Goal: Task Accomplishment & Management: Use online tool/utility

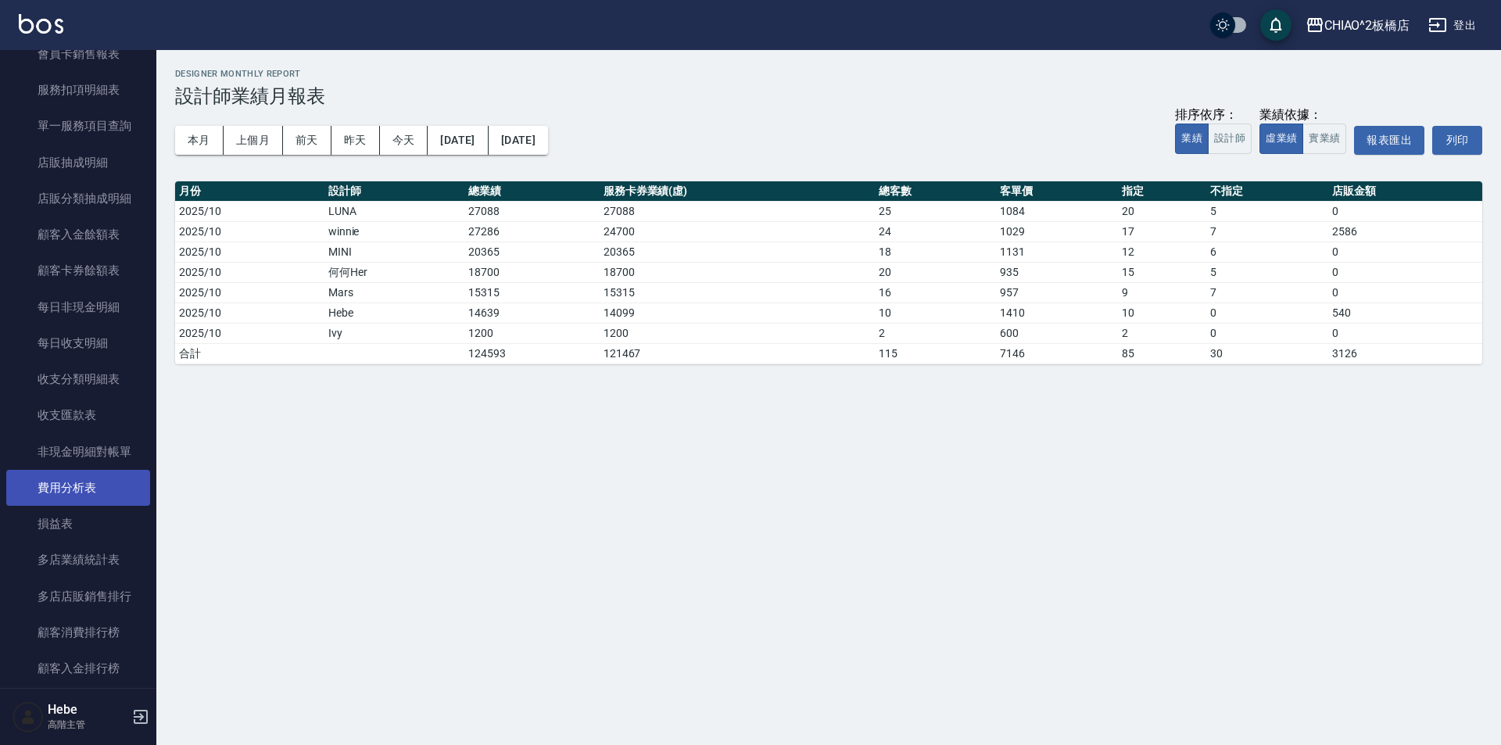
scroll to position [1723, 0]
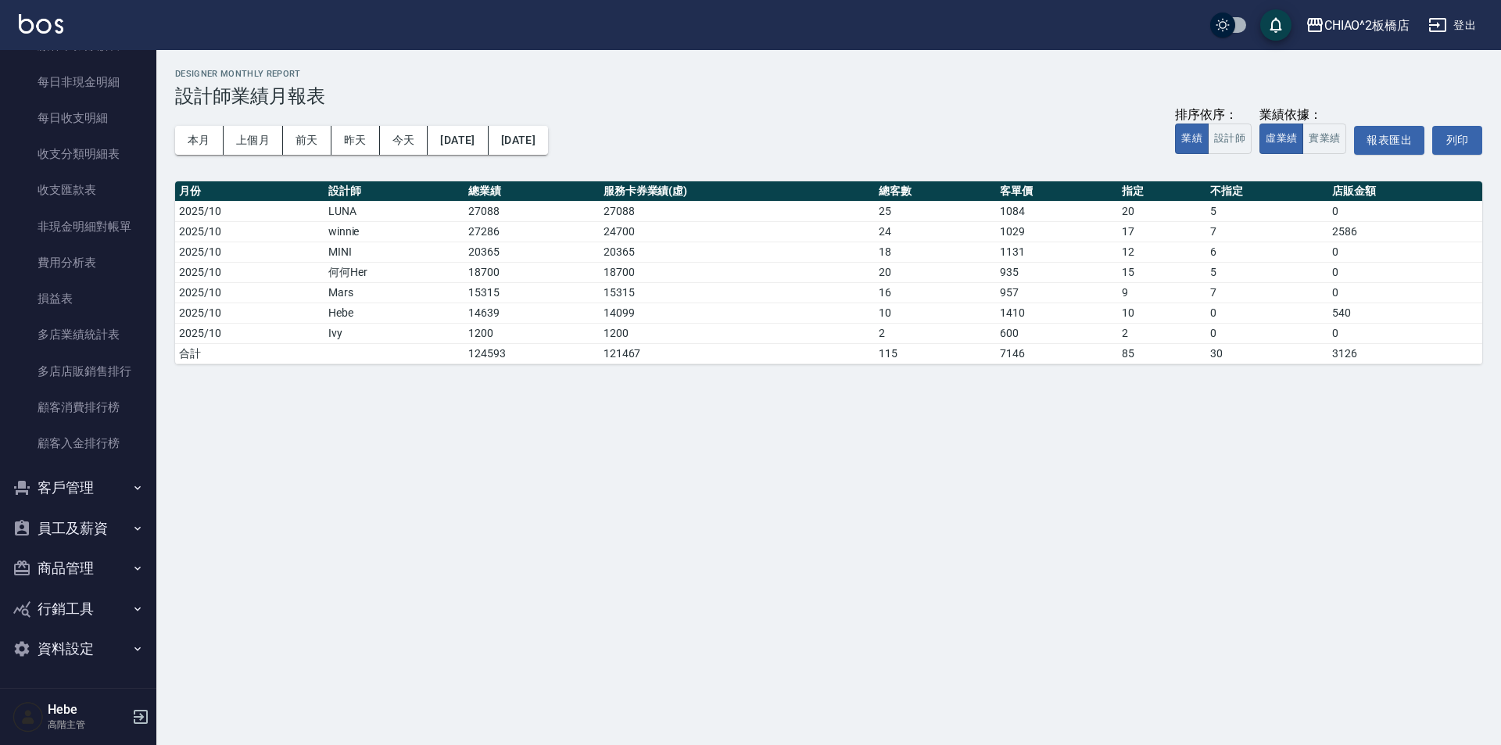
click at [92, 524] on button "員工及薪資" at bounding box center [78, 528] width 144 height 41
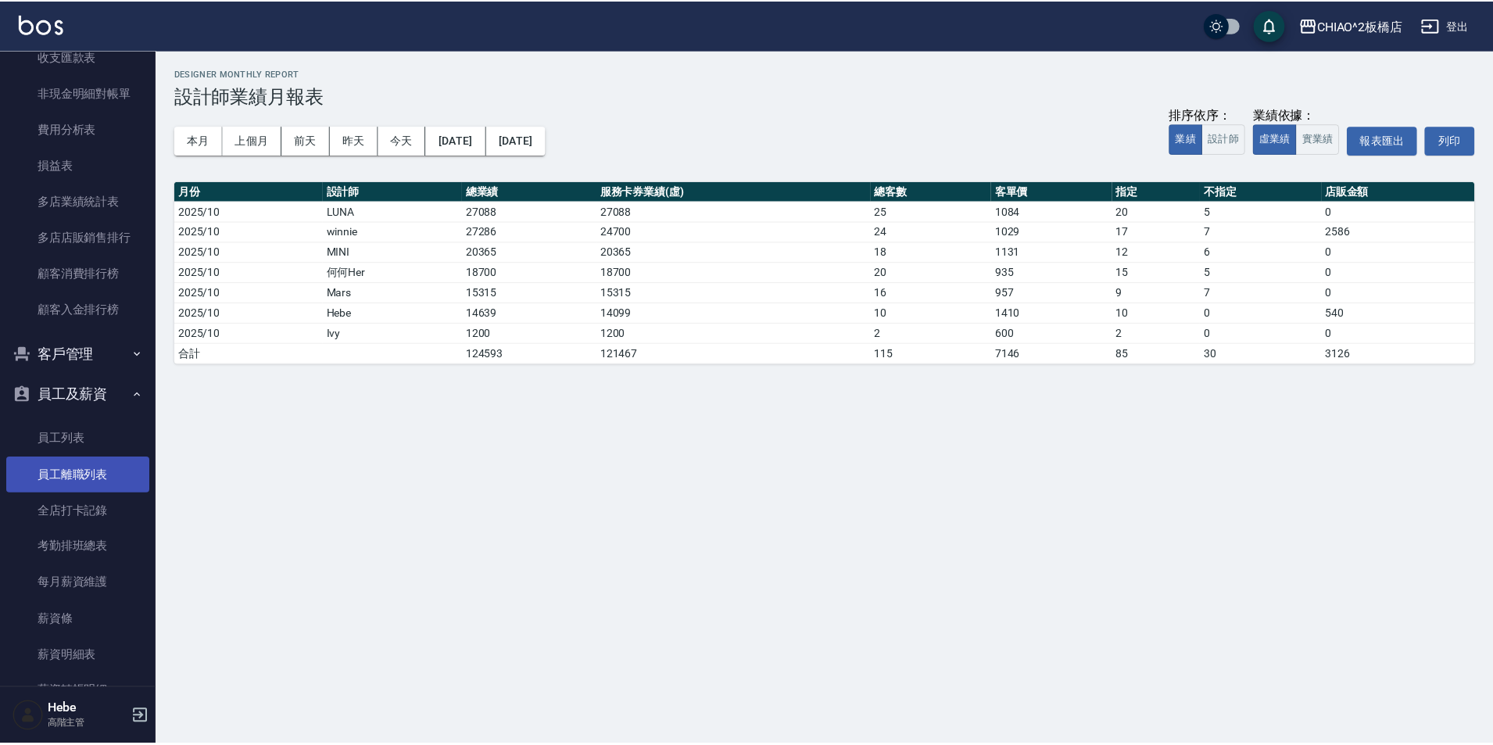
scroll to position [2024, 0]
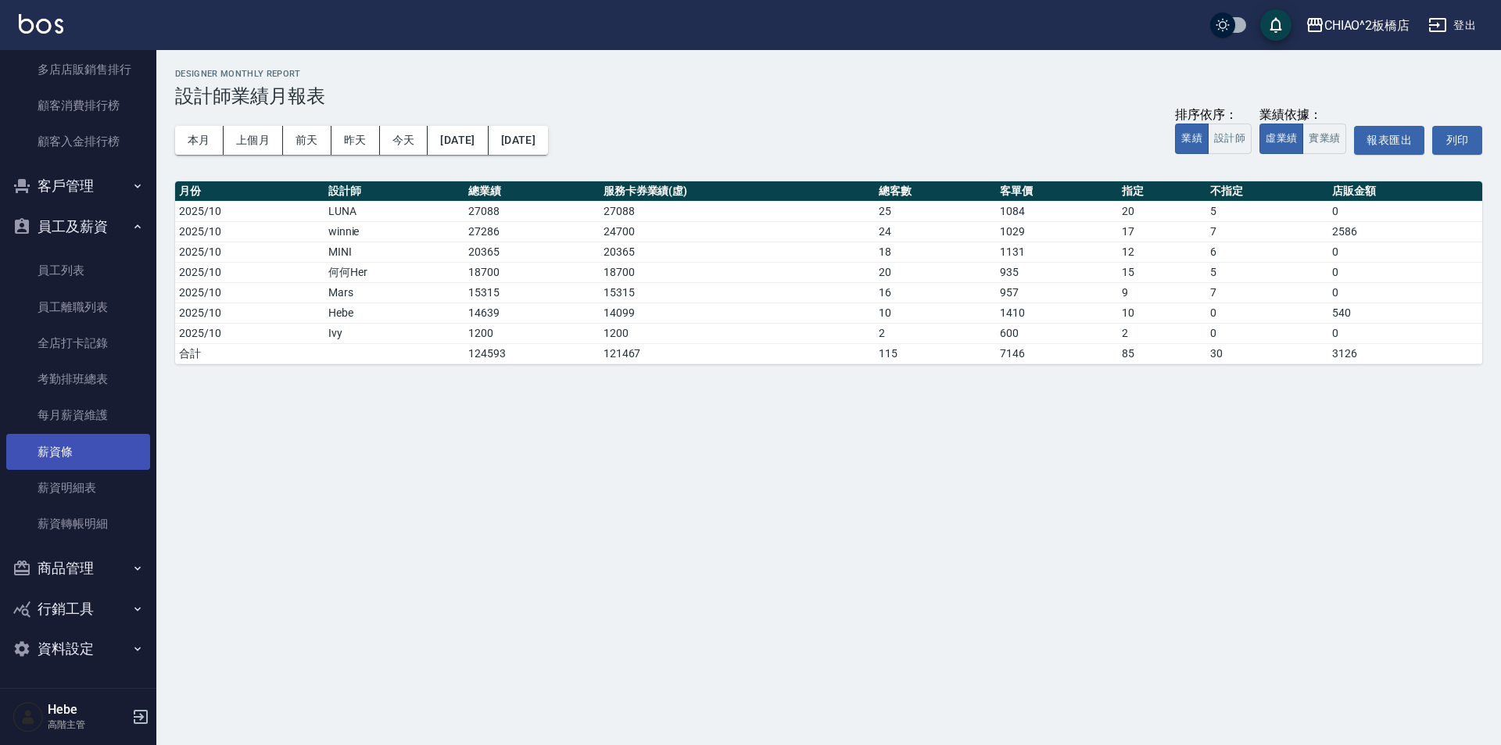
click at [46, 460] on link "薪資條" at bounding box center [78, 452] width 144 height 36
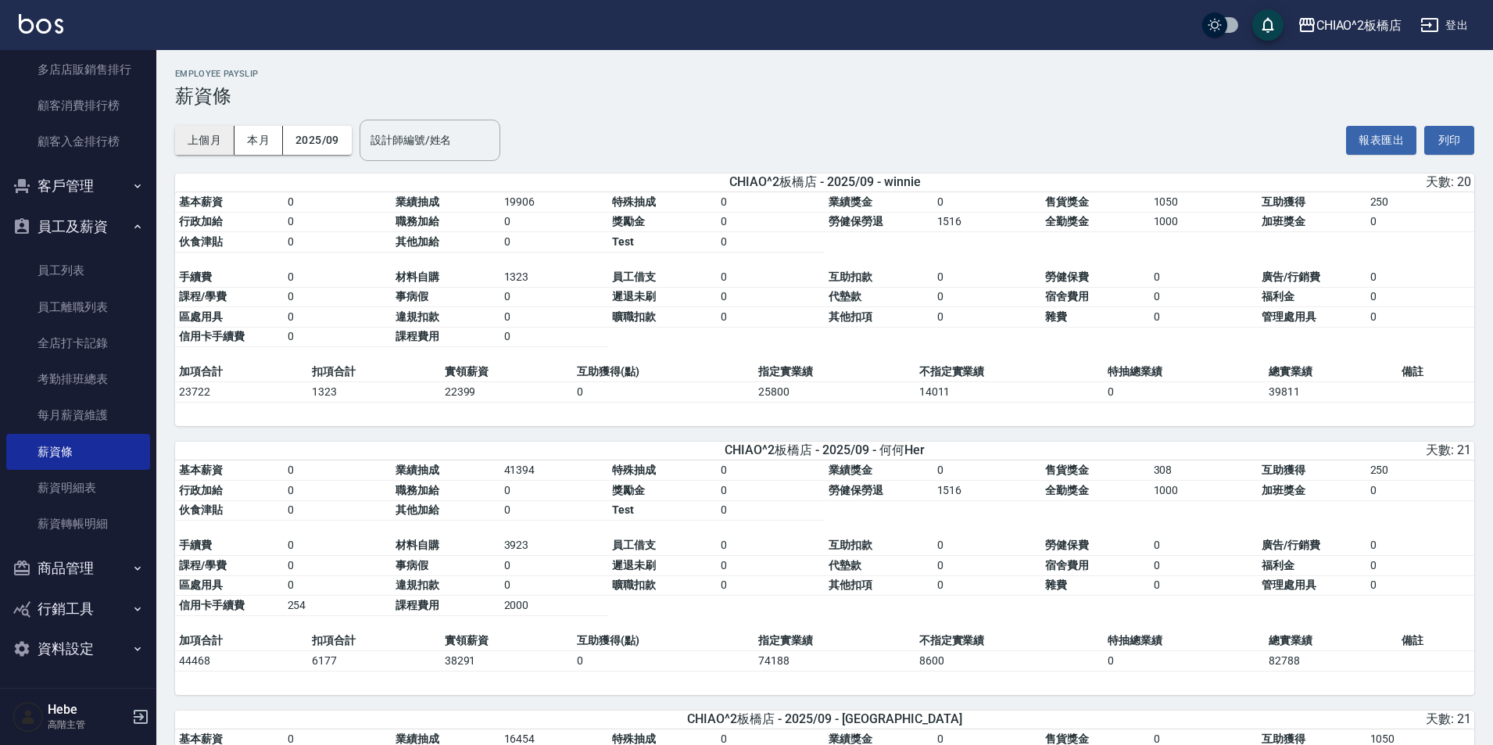
click at [213, 137] on button "上個月" at bounding box center [204, 140] width 59 height 29
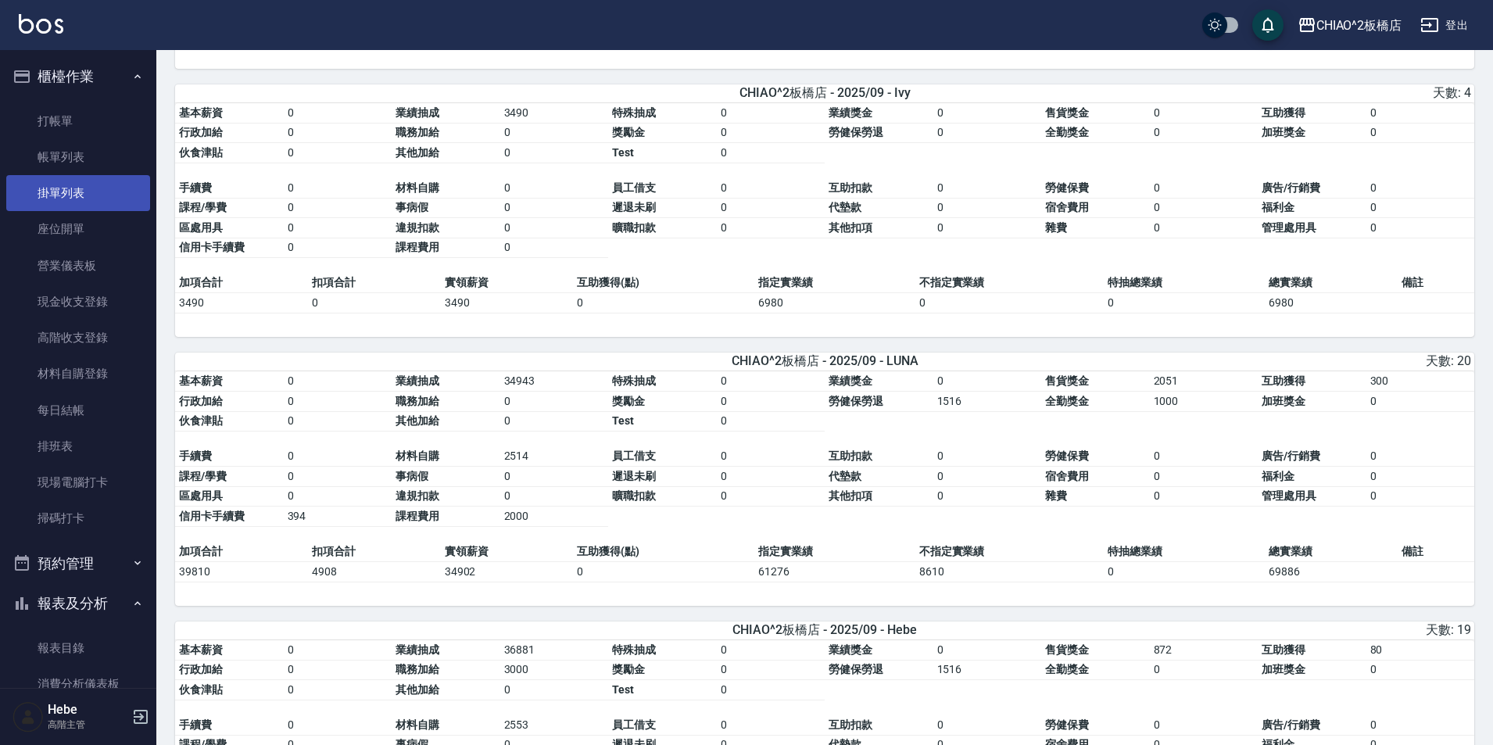
scroll to position [796, 0]
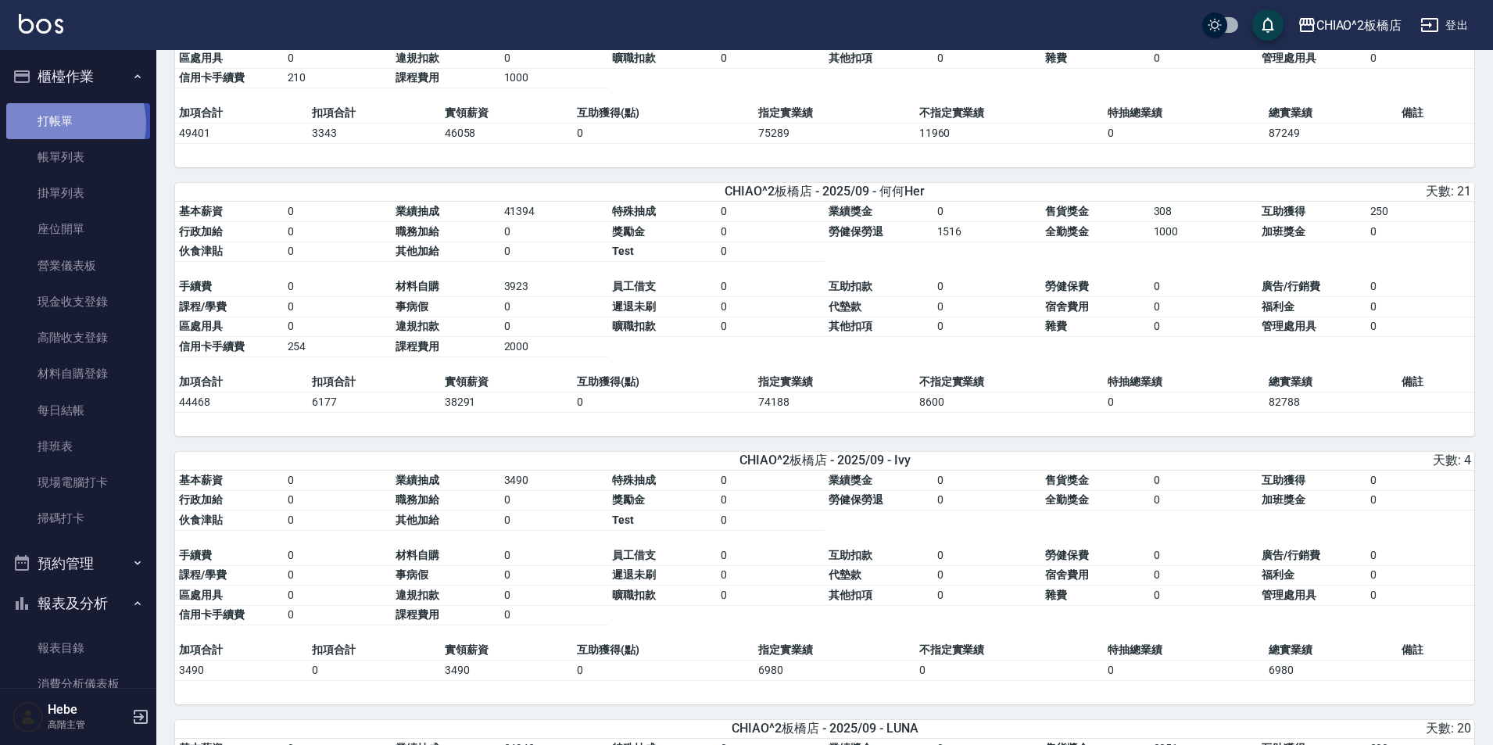
click at [66, 123] on link "打帳單" at bounding box center [78, 121] width 144 height 36
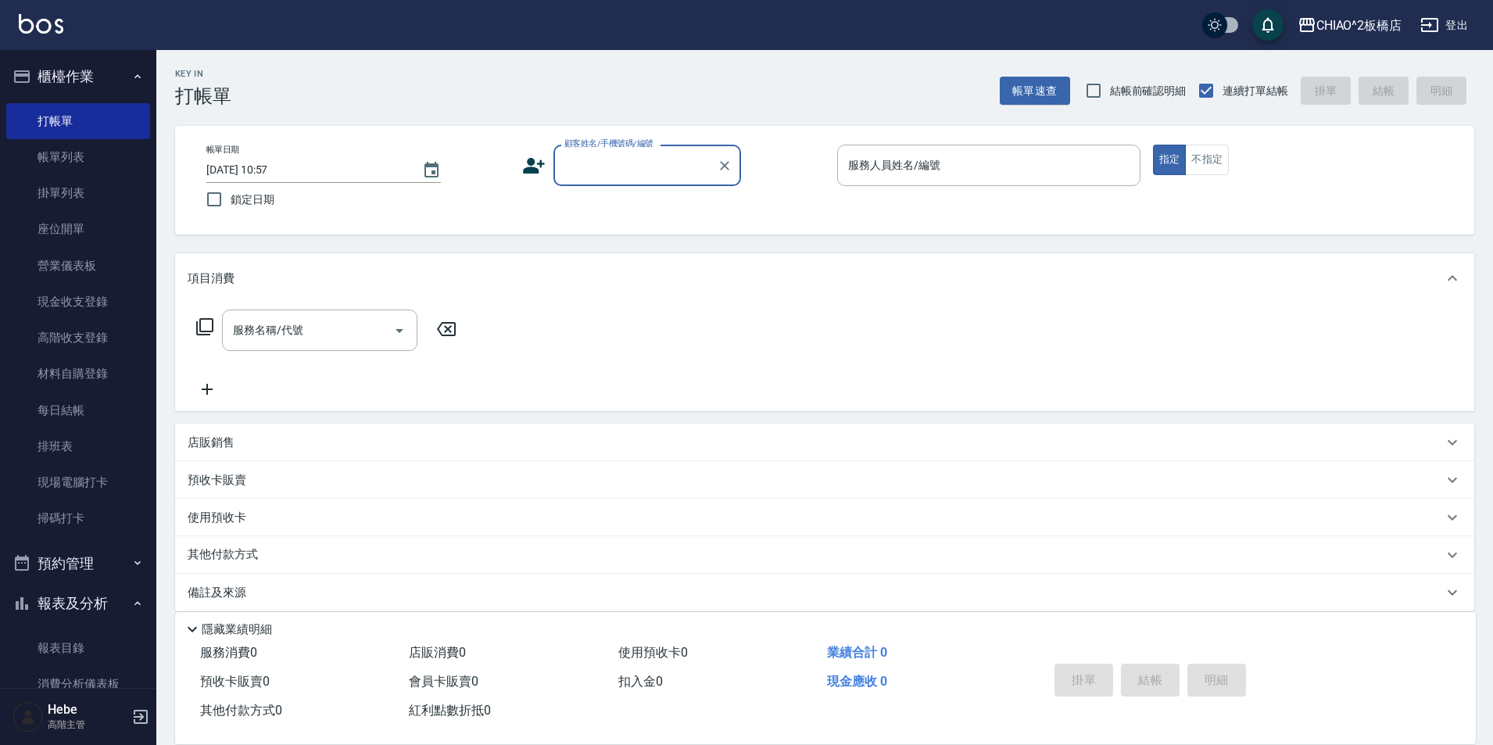
click at [590, 164] on input "顧客姓名/手機號碼/編號" at bounding box center [635, 165] width 150 height 27
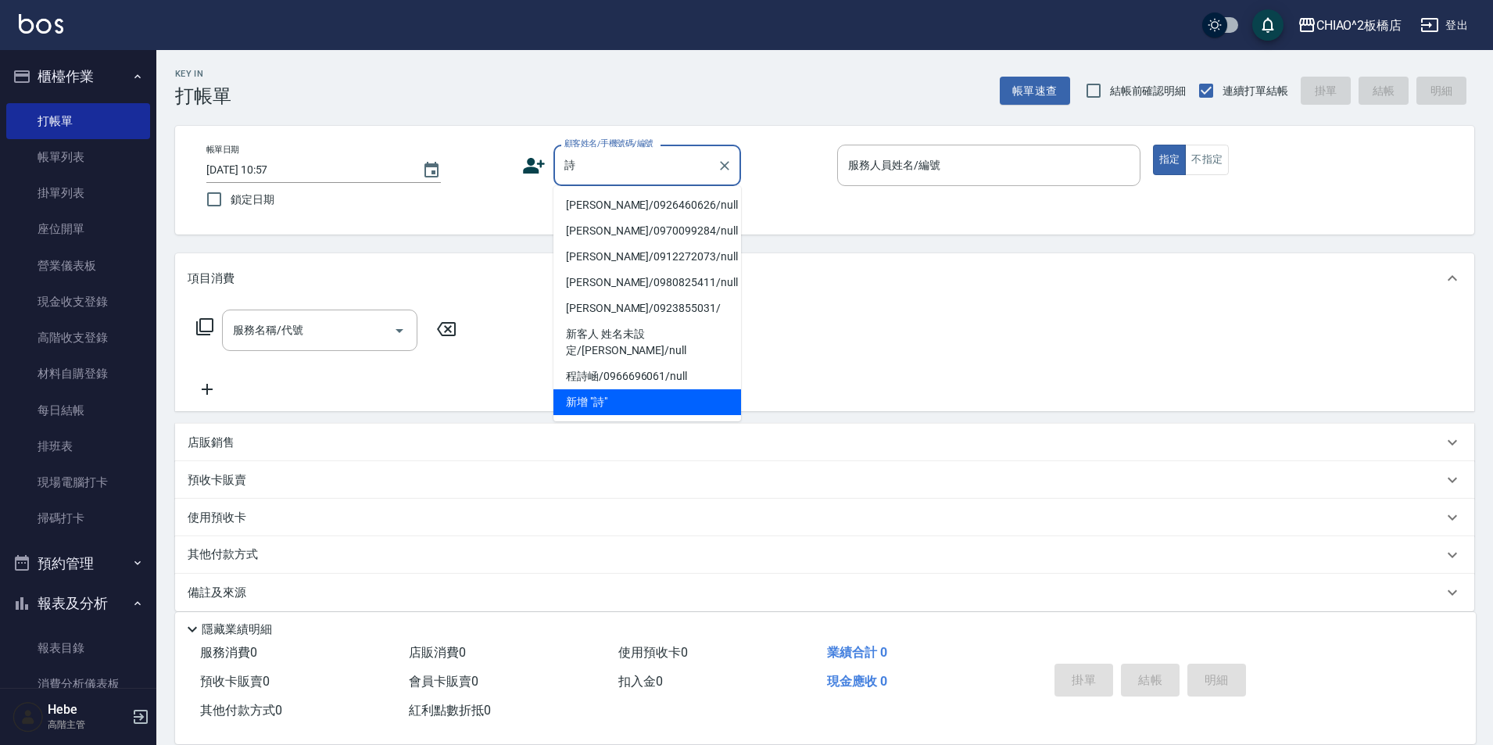
click at [610, 202] on li "[PERSON_NAME]/0926460626/null" at bounding box center [647, 205] width 188 height 26
type input "[PERSON_NAME]/0926460626/null"
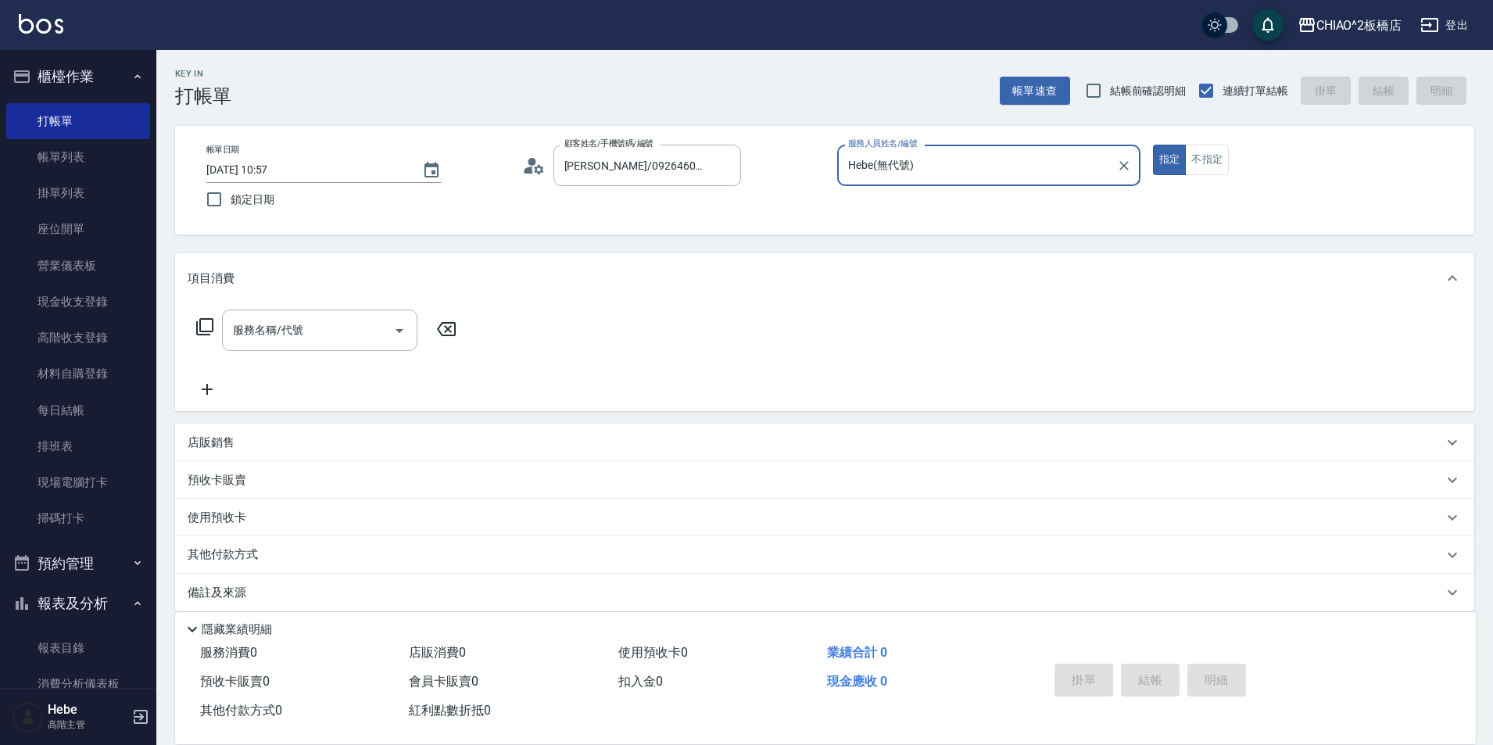
type input "Hebe(無代號)"
click at [534, 162] on circle at bounding box center [532, 162] width 8 height 8
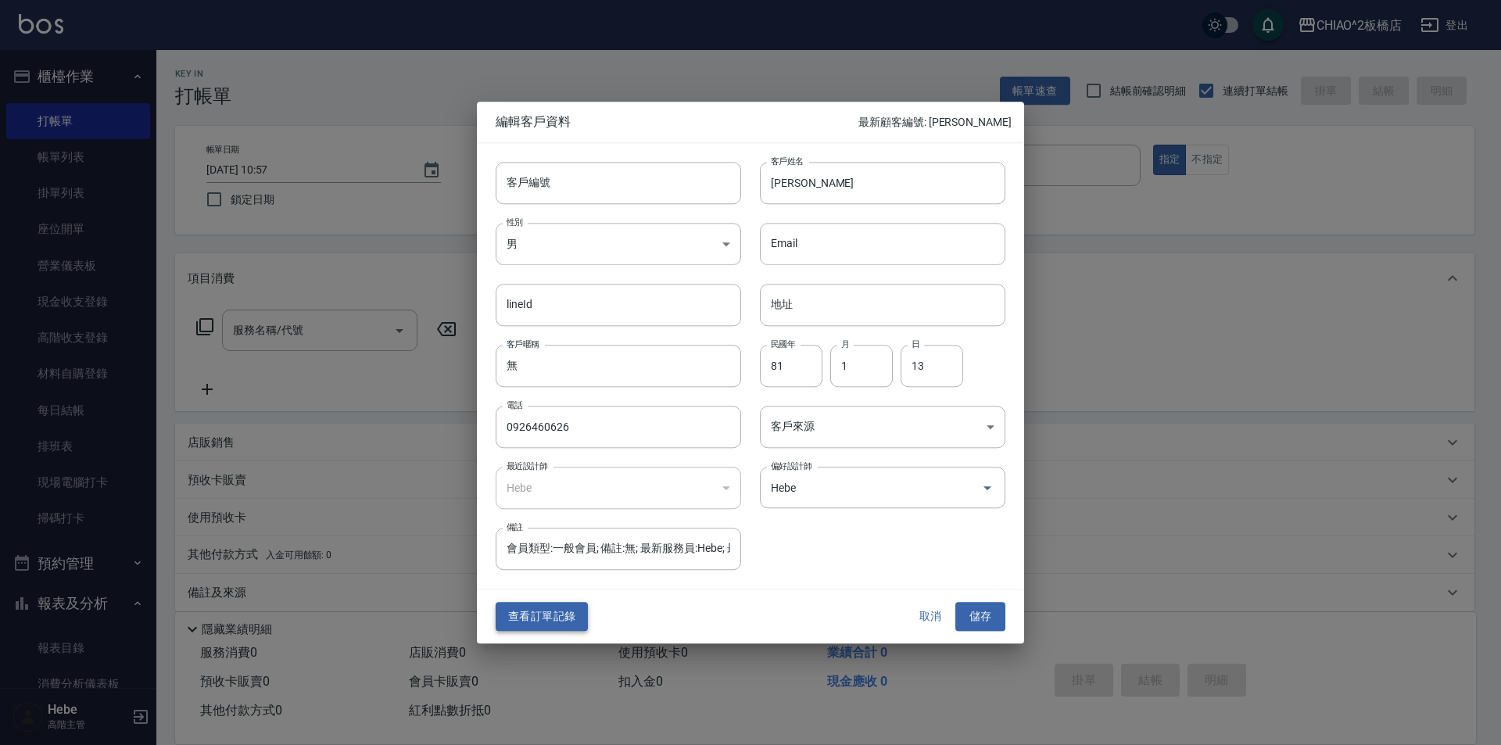
click at [550, 613] on button "查看訂單記錄" at bounding box center [542, 617] width 92 height 29
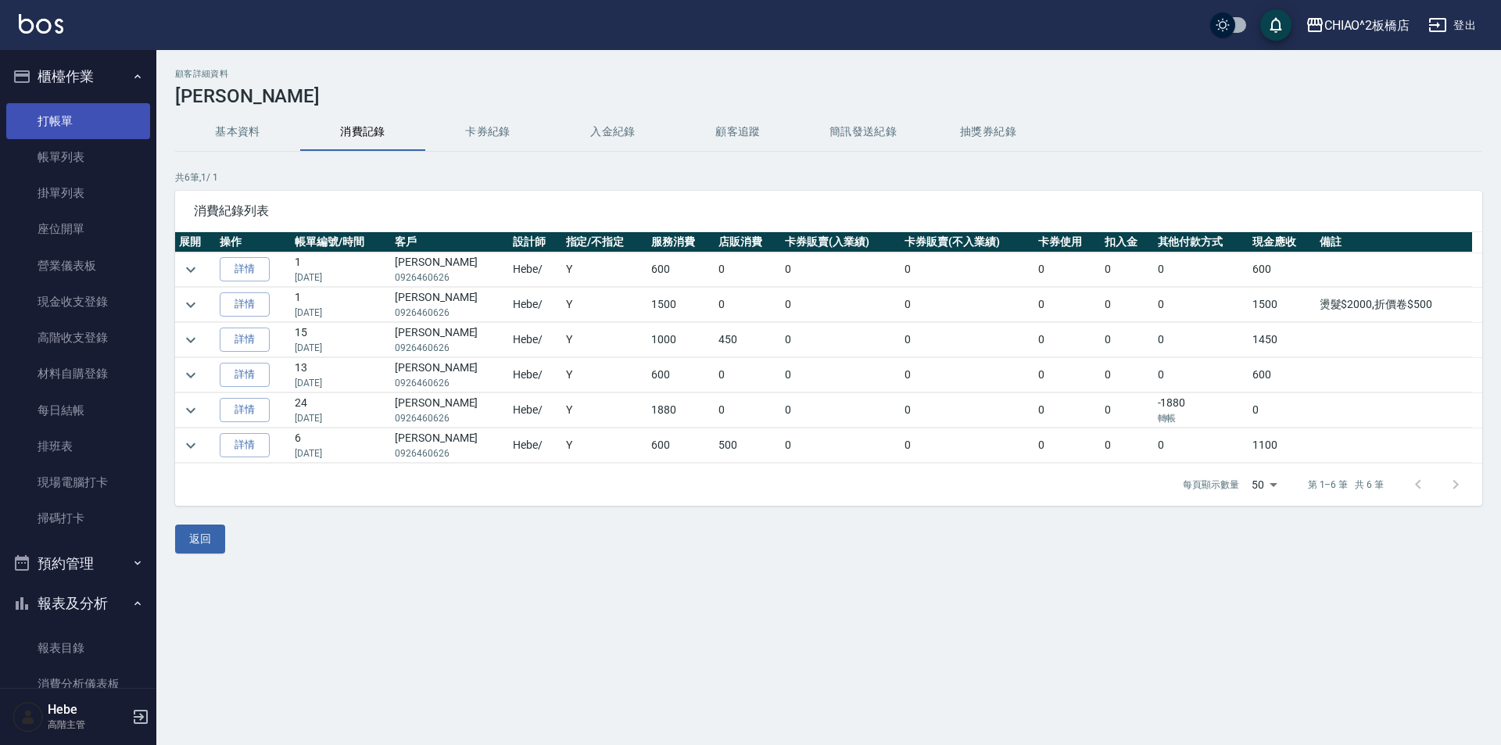
click at [73, 109] on link "打帳單" at bounding box center [78, 121] width 144 height 36
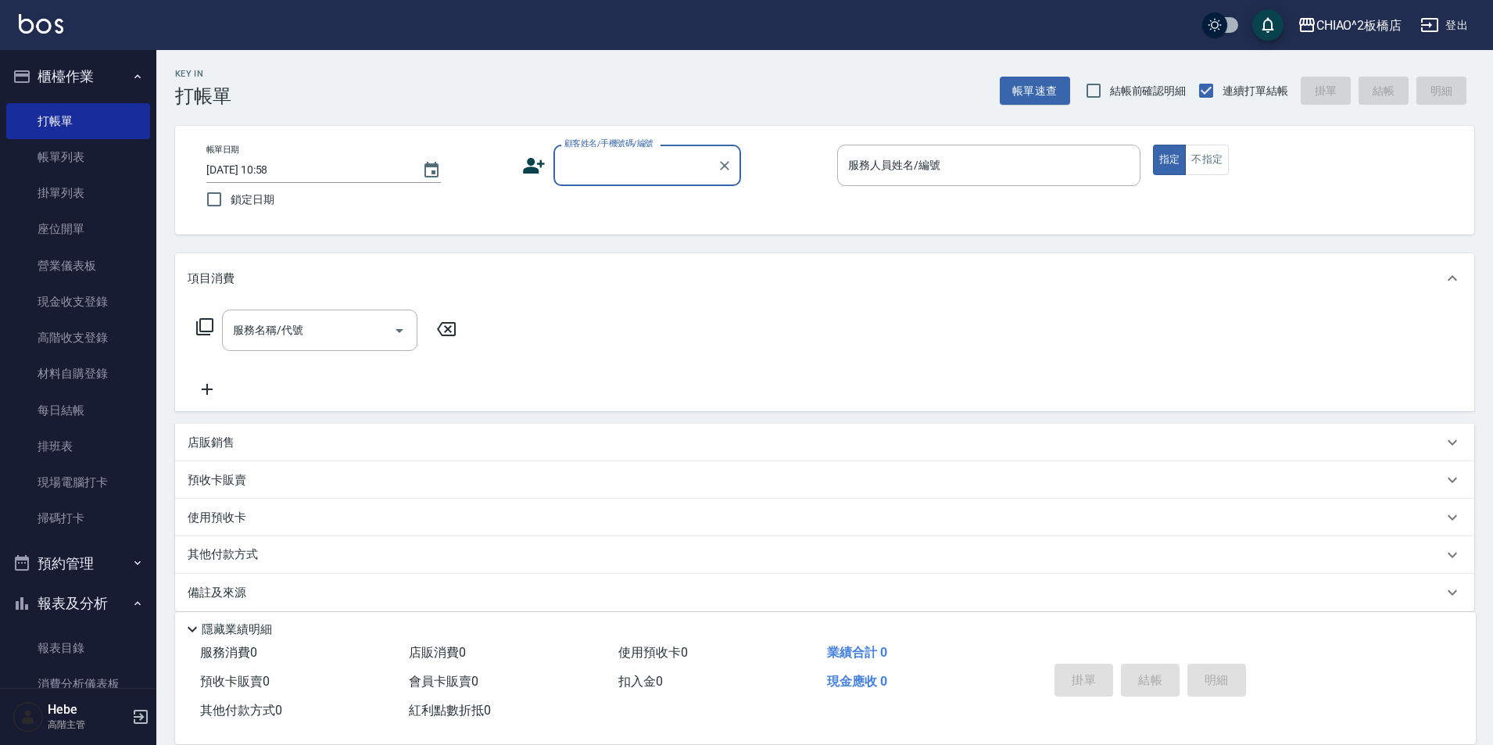
click at [577, 173] on input "顧客姓名/手機號碼/編號" at bounding box center [635, 165] width 150 height 27
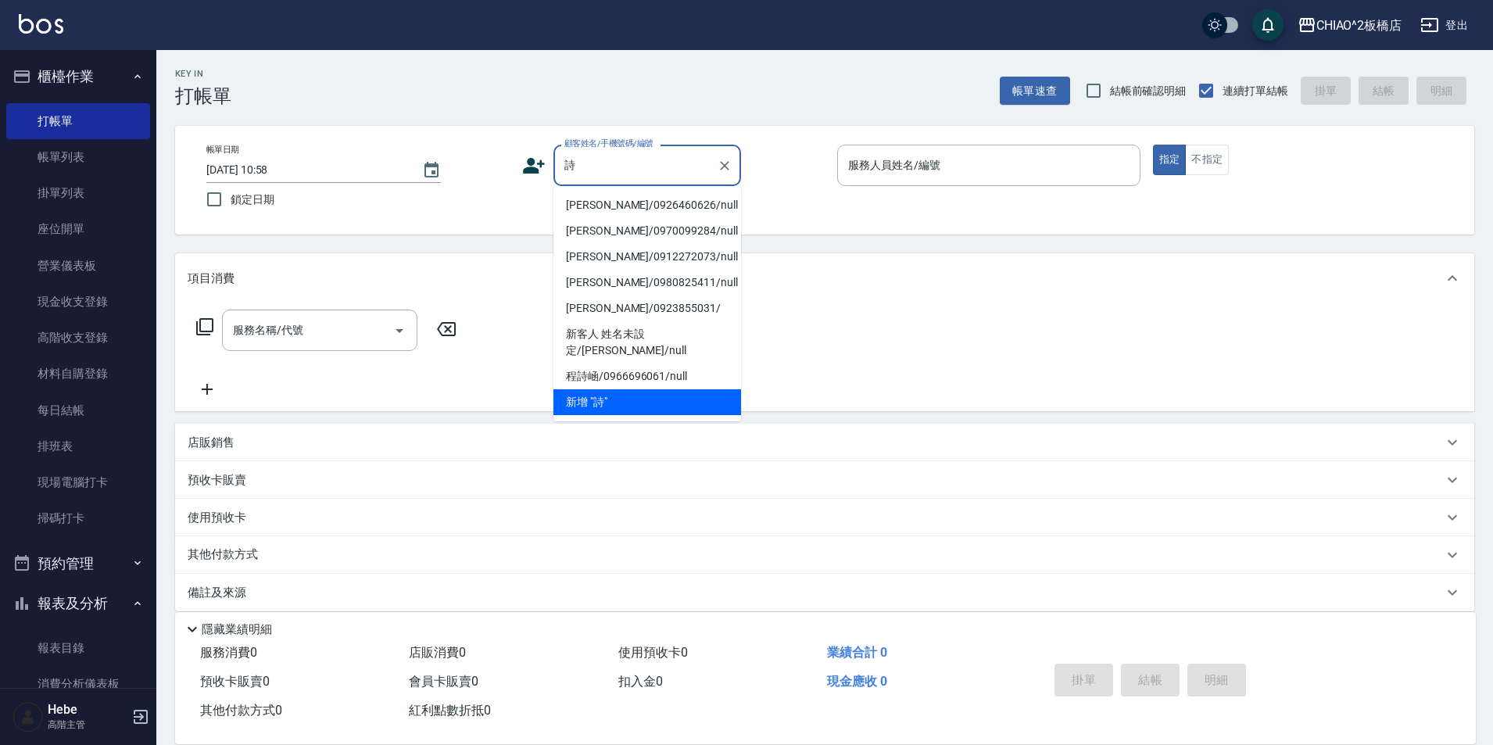
click at [596, 202] on li "[PERSON_NAME]/0926460626/null" at bounding box center [647, 205] width 188 height 26
type input "[PERSON_NAME]/0926460626/null"
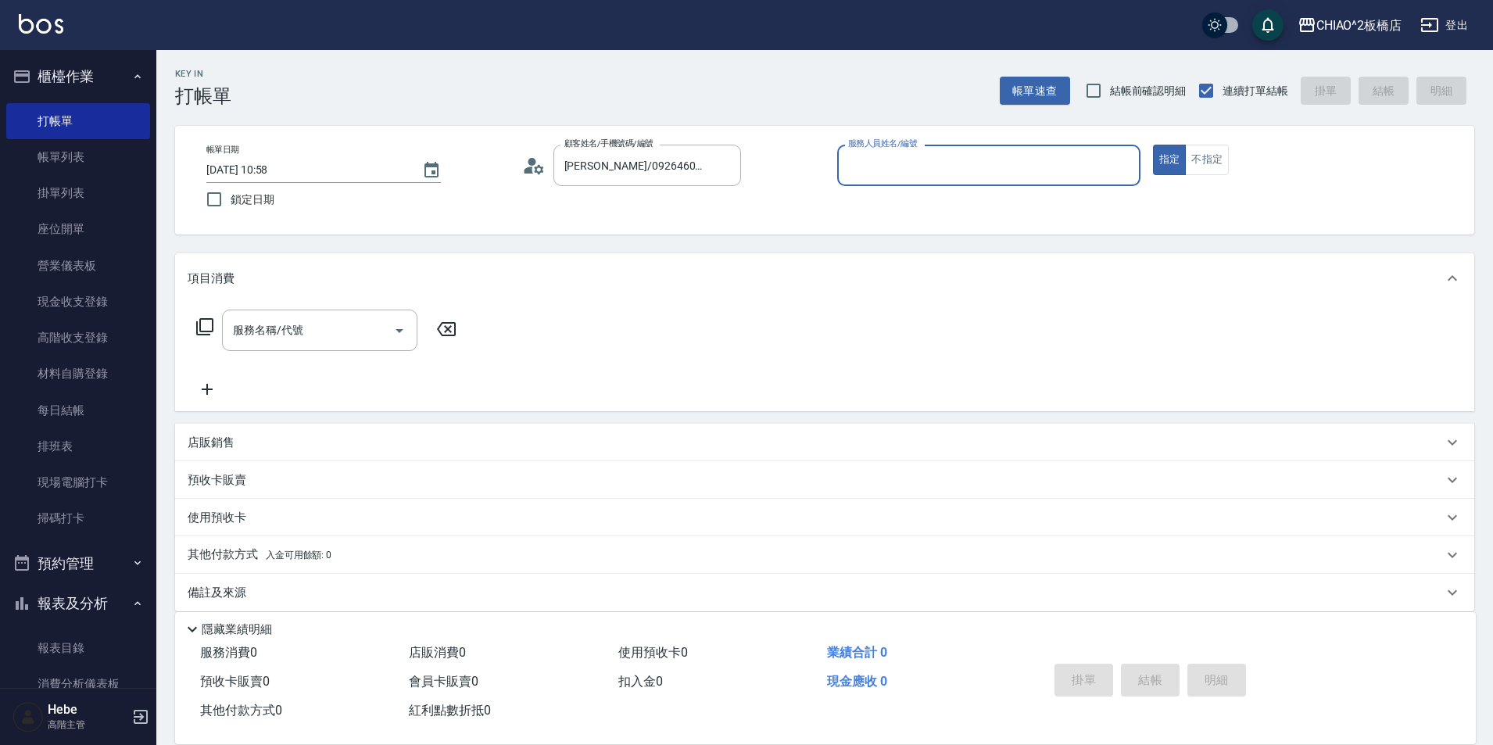
type input "Hebe(無代號)"
click at [320, 321] on input "服務名稱/代號" at bounding box center [308, 330] width 158 height 27
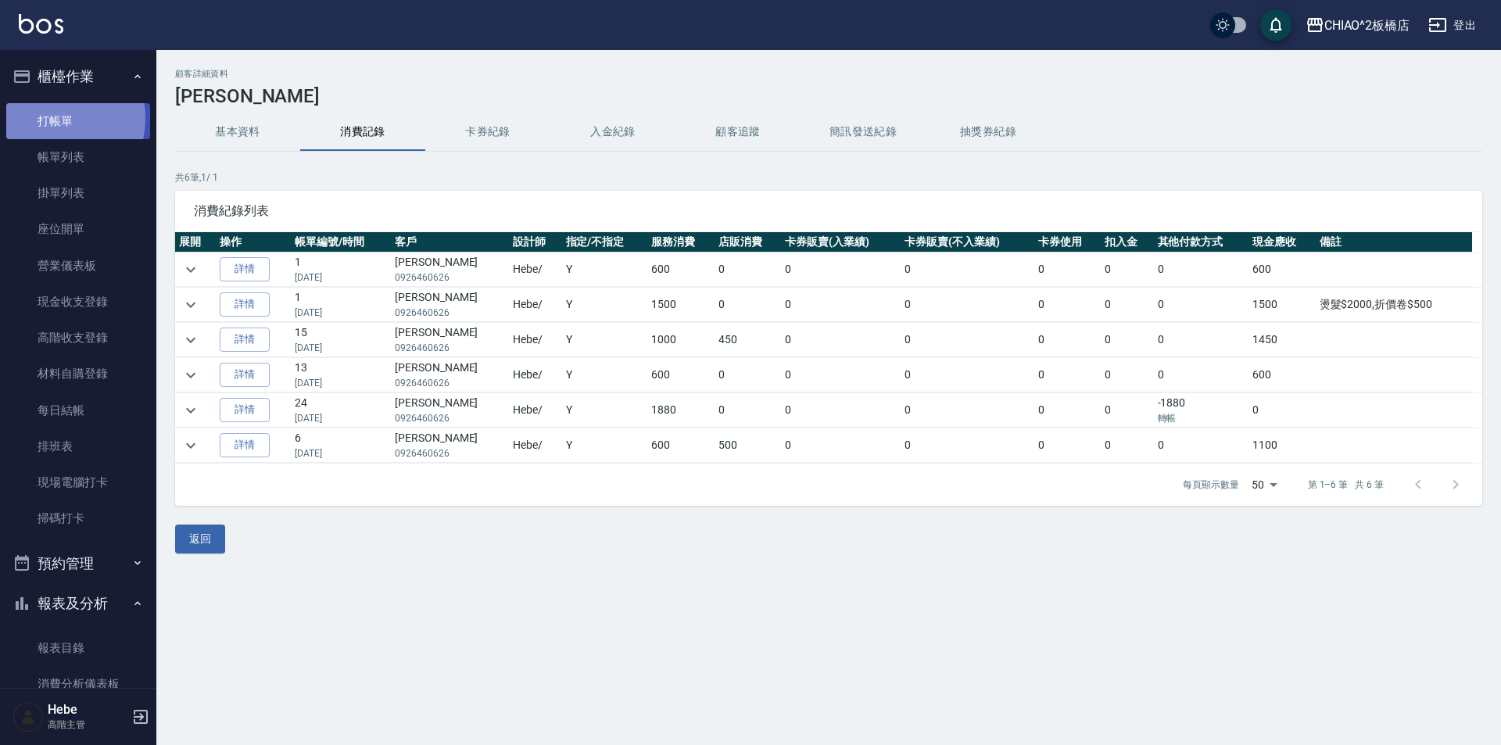
click at [55, 117] on link "打帳單" at bounding box center [78, 121] width 144 height 36
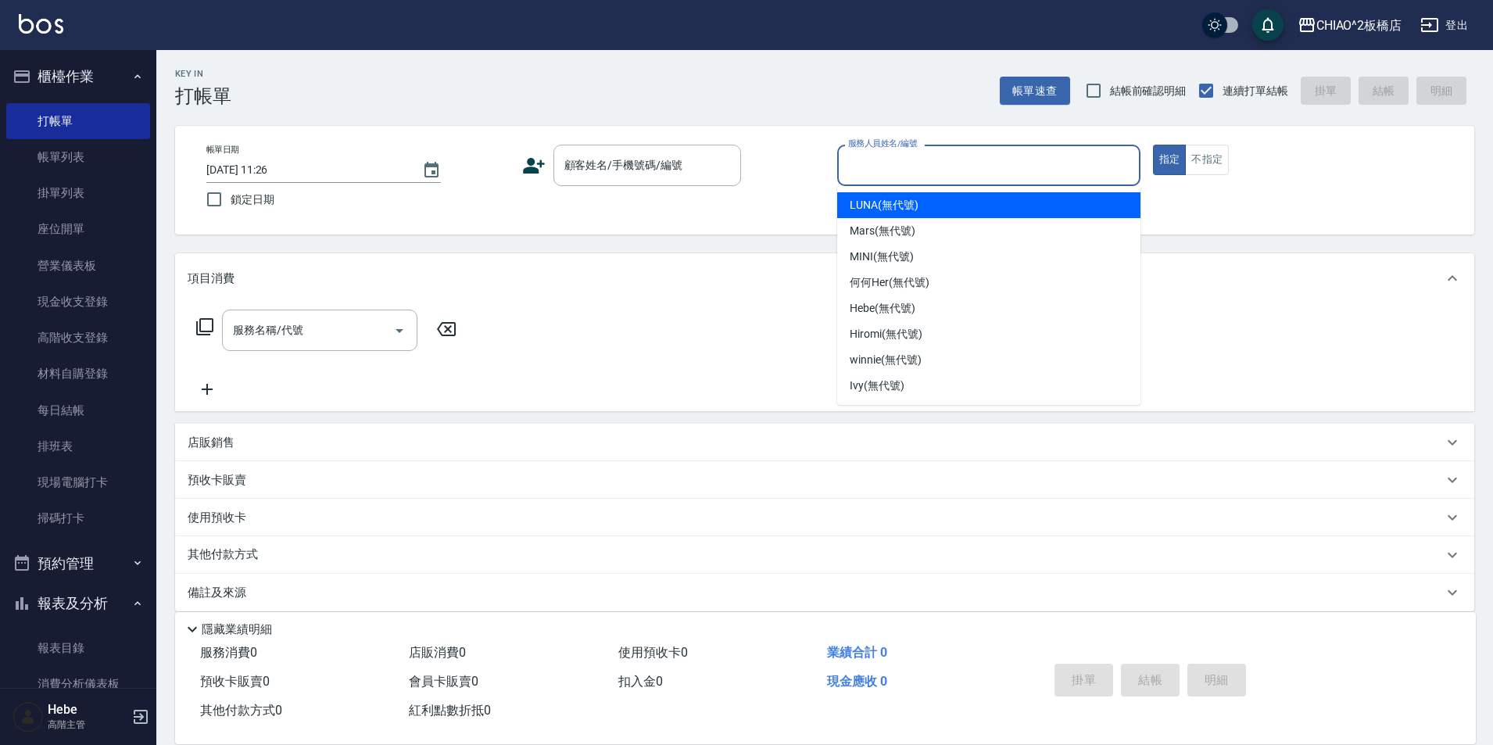
click at [894, 168] on input "服務人員姓名/編號" at bounding box center [988, 165] width 289 height 27
click at [646, 160] on div "顧客姓名/手機號碼/編號 顧客姓名/手機號碼/編號" at bounding box center [647, 165] width 188 height 41
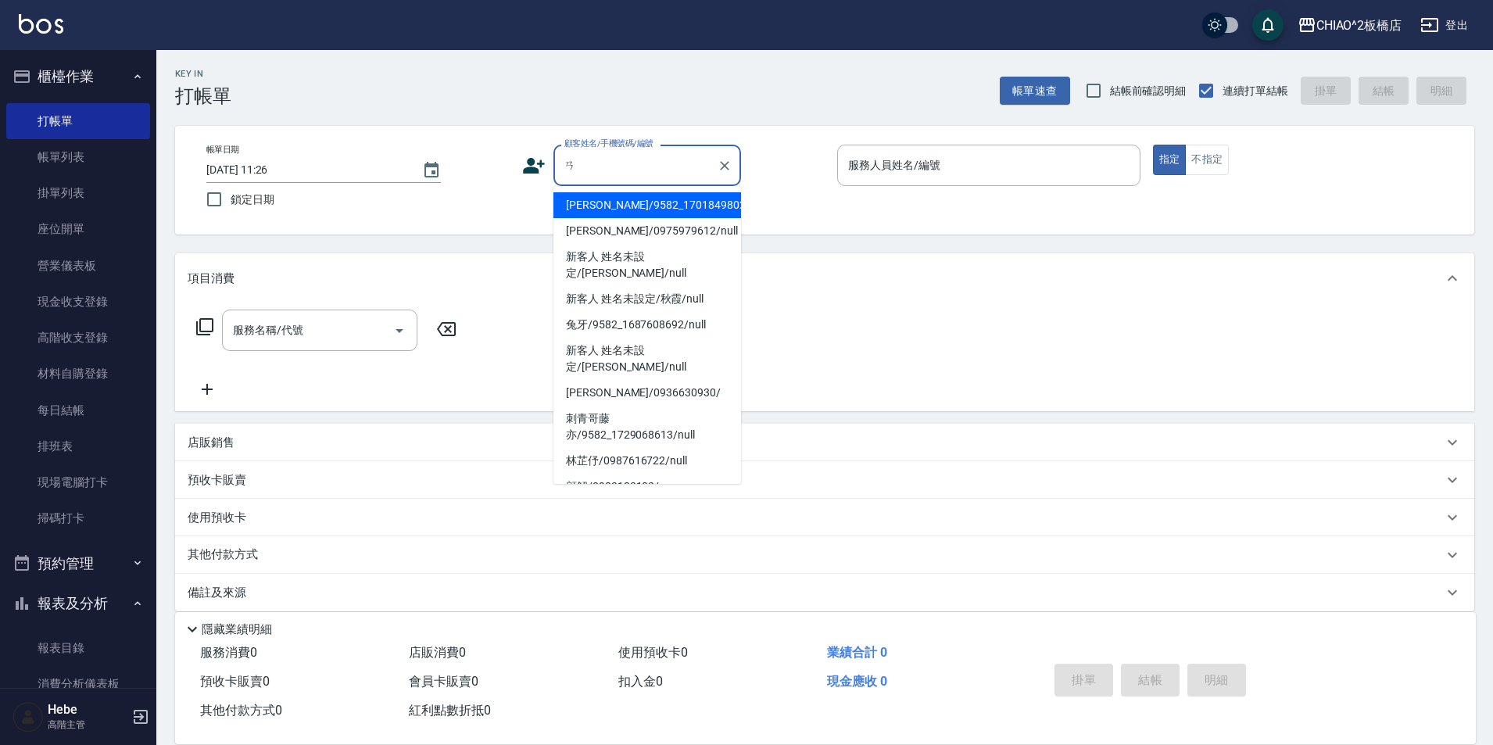
type input "ㄞ"
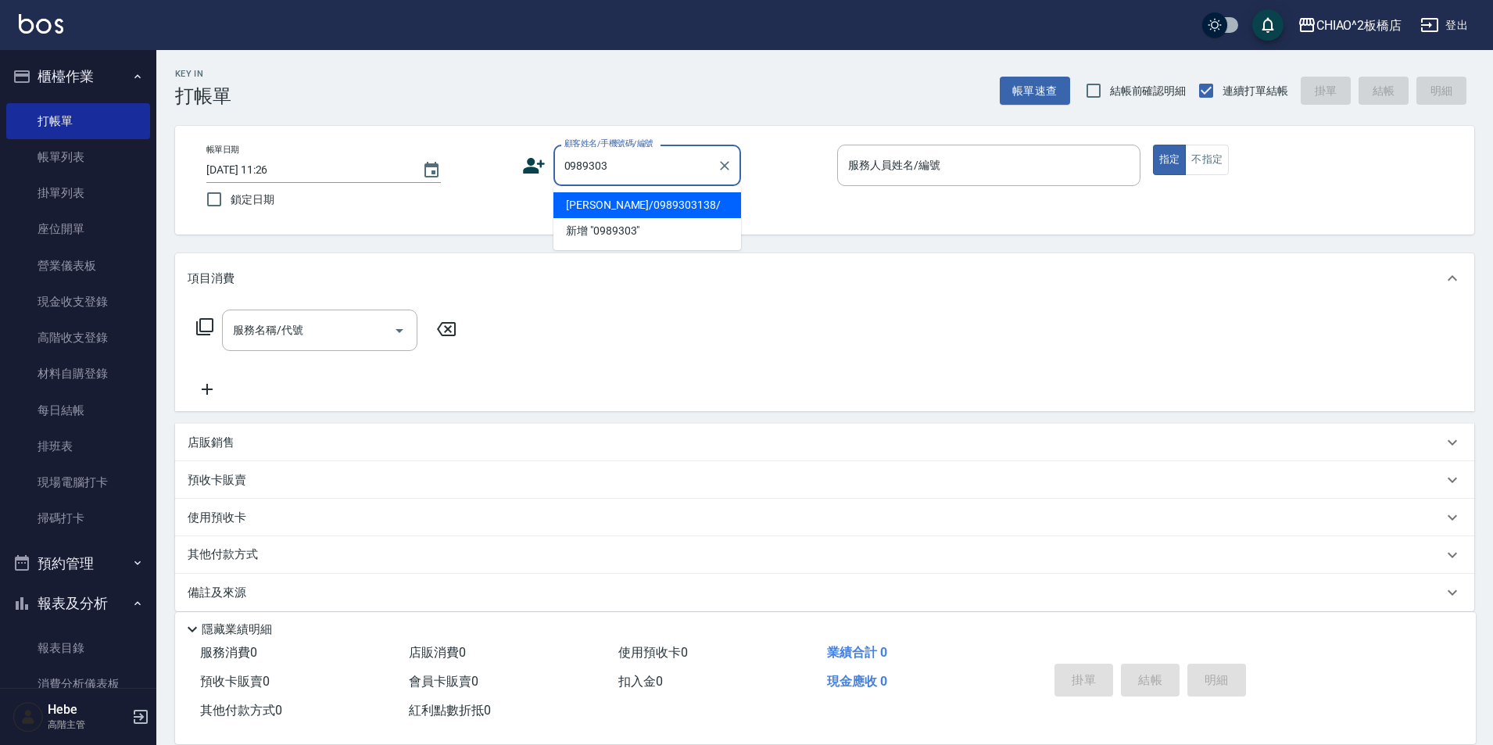
click at [619, 209] on li "[PERSON_NAME]/0989303138/" at bounding box center [647, 205] width 188 height 26
type input "[PERSON_NAME]/0989303138/"
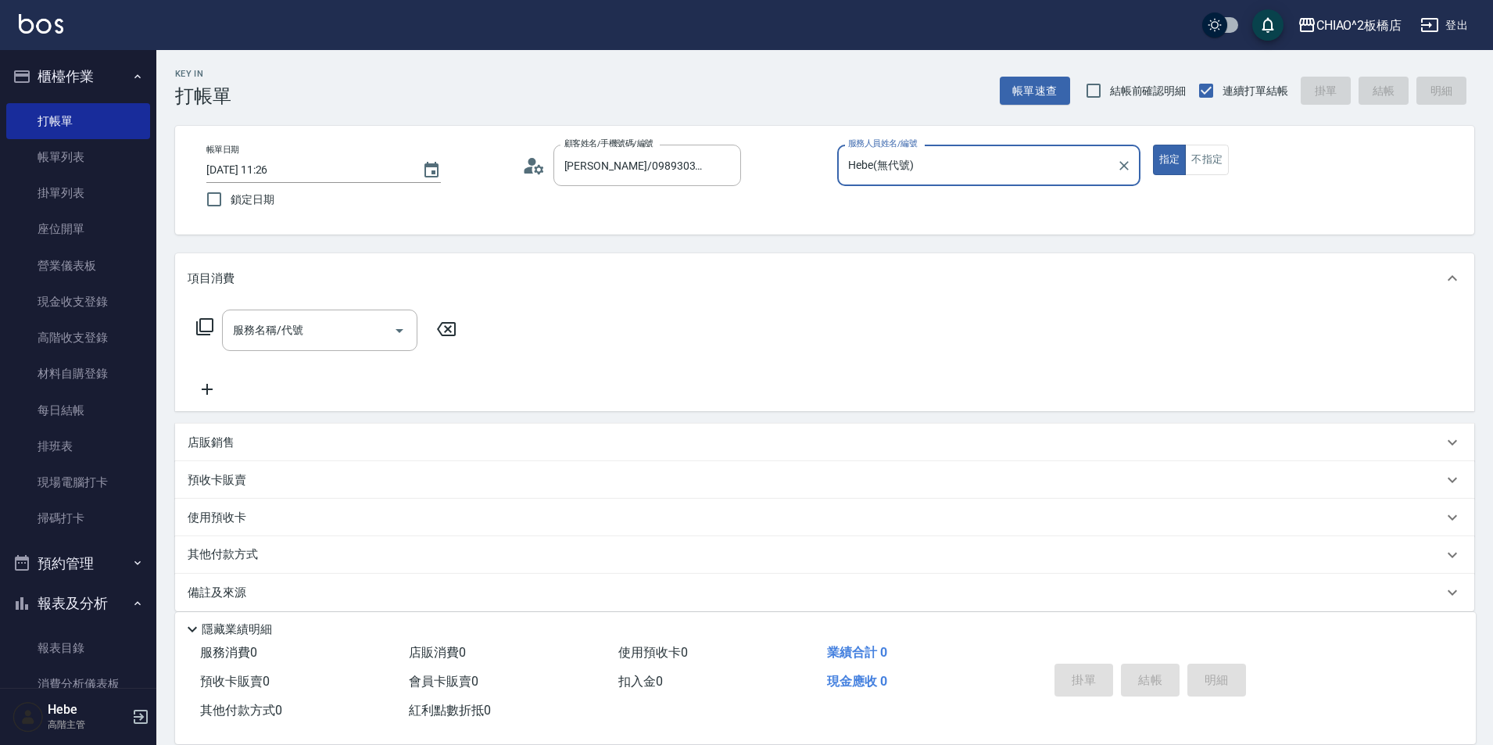
type input "Hebe(無代號)"
click at [535, 169] on icon at bounding box center [533, 165] width 23 height 23
